Goal: Task Accomplishment & Management: Complete application form

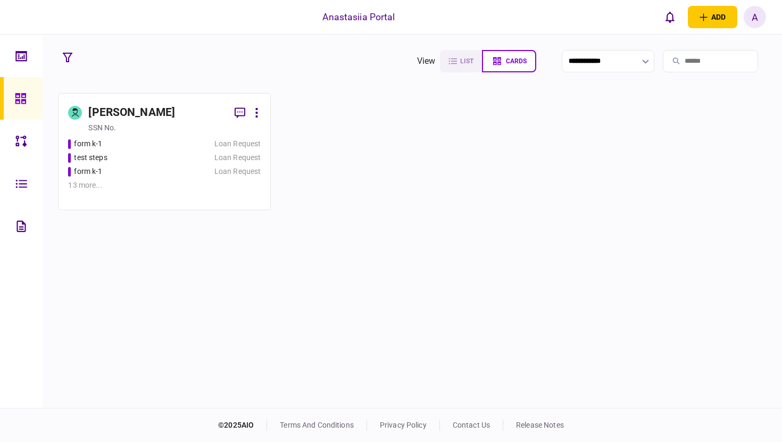
click at [163, 177] on div "form k-1" at bounding box center [132, 171] width 129 height 11
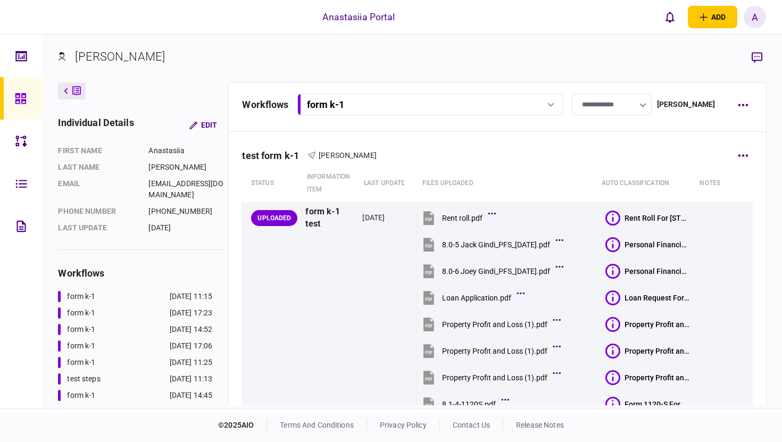
scroll to position [4, 0]
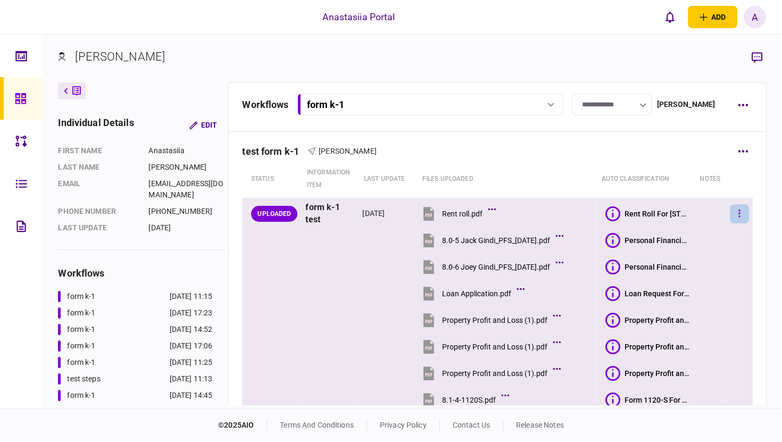
click at [732, 213] on button "button" at bounding box center [739, 213] width 19 height 19
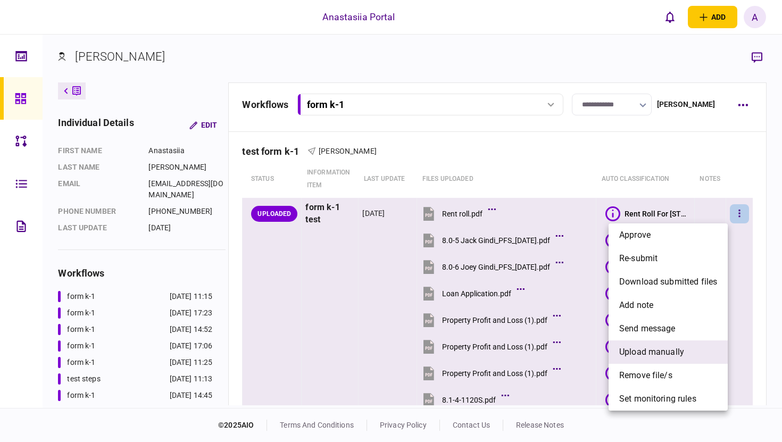
click at [648, 354] on span "upload manually" at bounding box center [652, 352] width 65 height 13
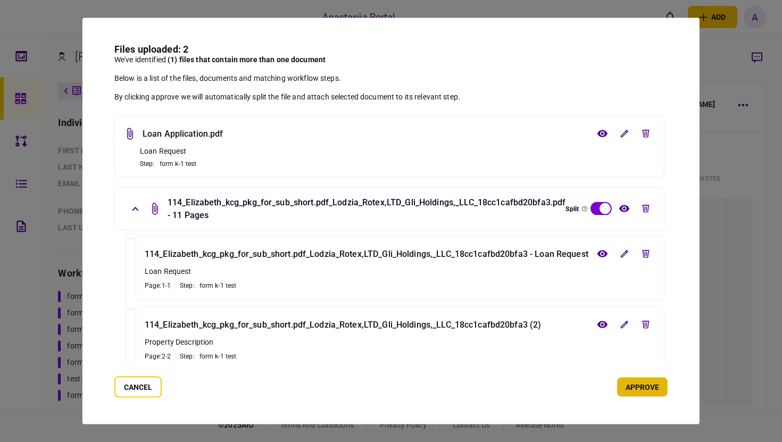
click at [639, 394] on button "approve" at bounding box center [642, 387] width 51 height 19
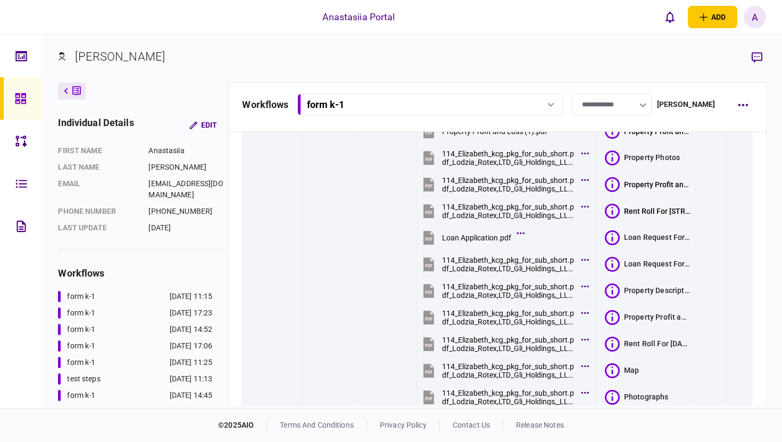
scroll to position [511, 0]
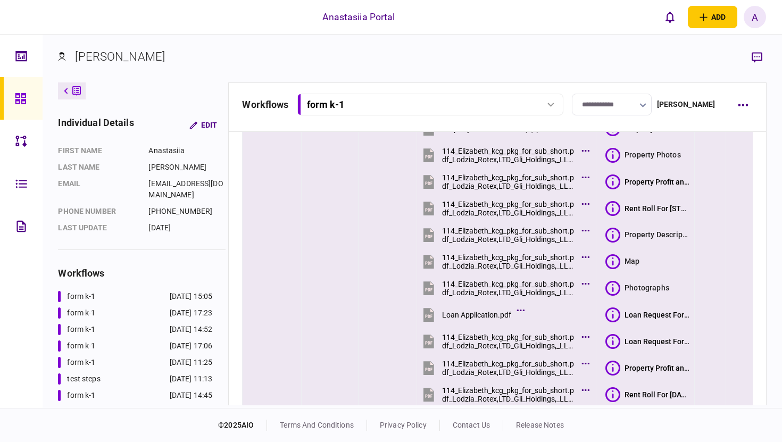
scroll to position [511, 0]
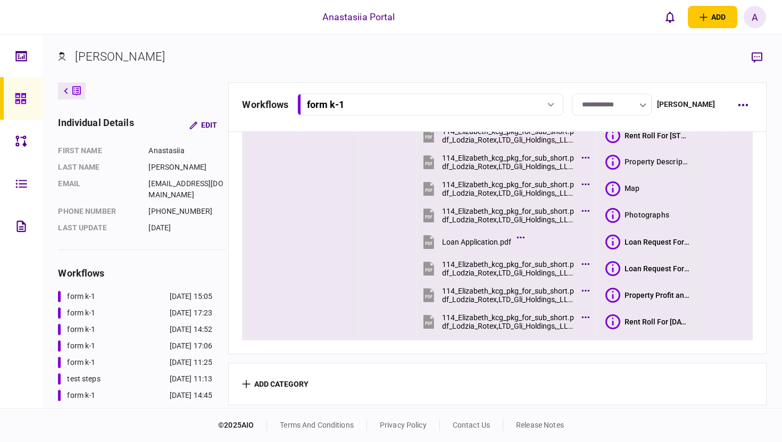
click at [621, 244] on icon at bounding box center [613, 242] width 15 height 15
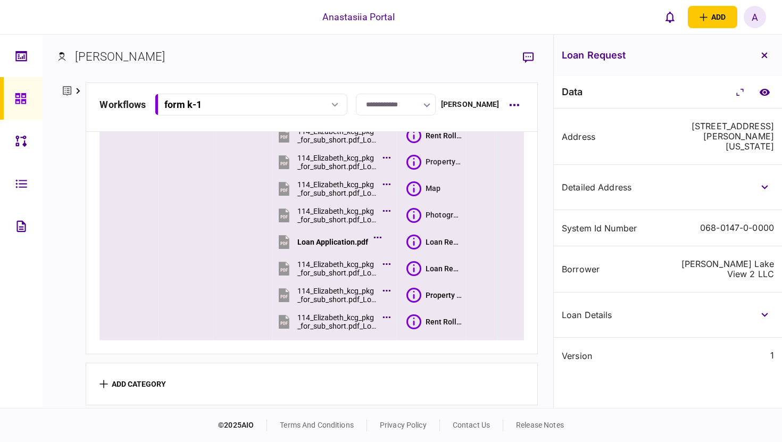
click at [416, 268] on icon at bounding box center [414, 268] width 15 height 15
